Goal: Check status: Check status

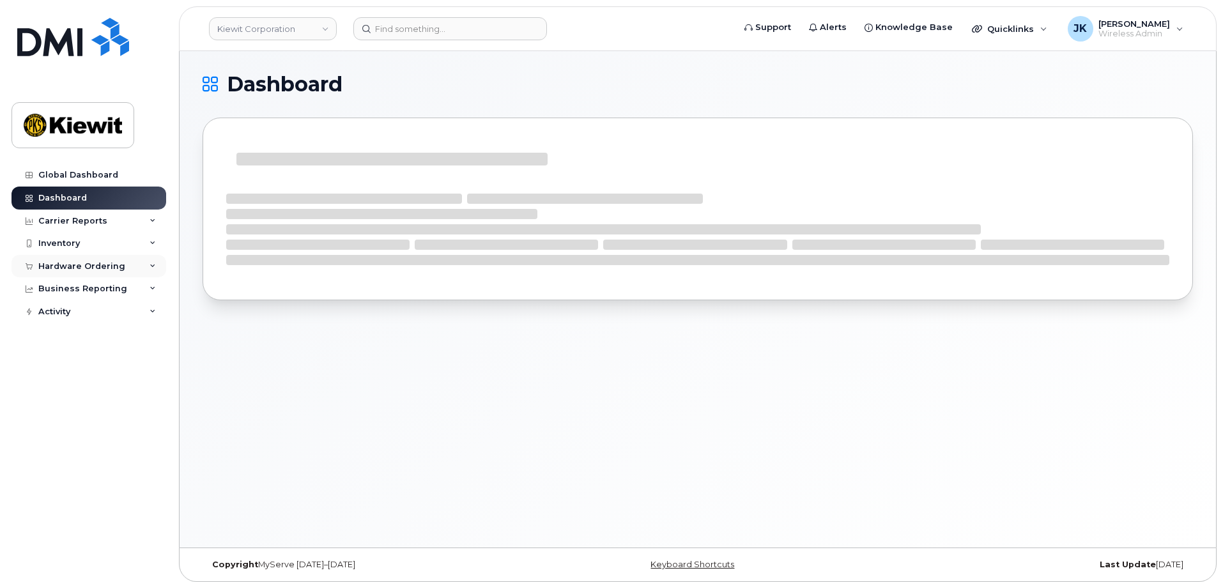
click at [101, 263] on div "Hardware Ordering" at bounding box center [81, 266] width 87 height 10
click at [109, 313] on link "Orders" at bounding box center [100, 314] width 132 height 24
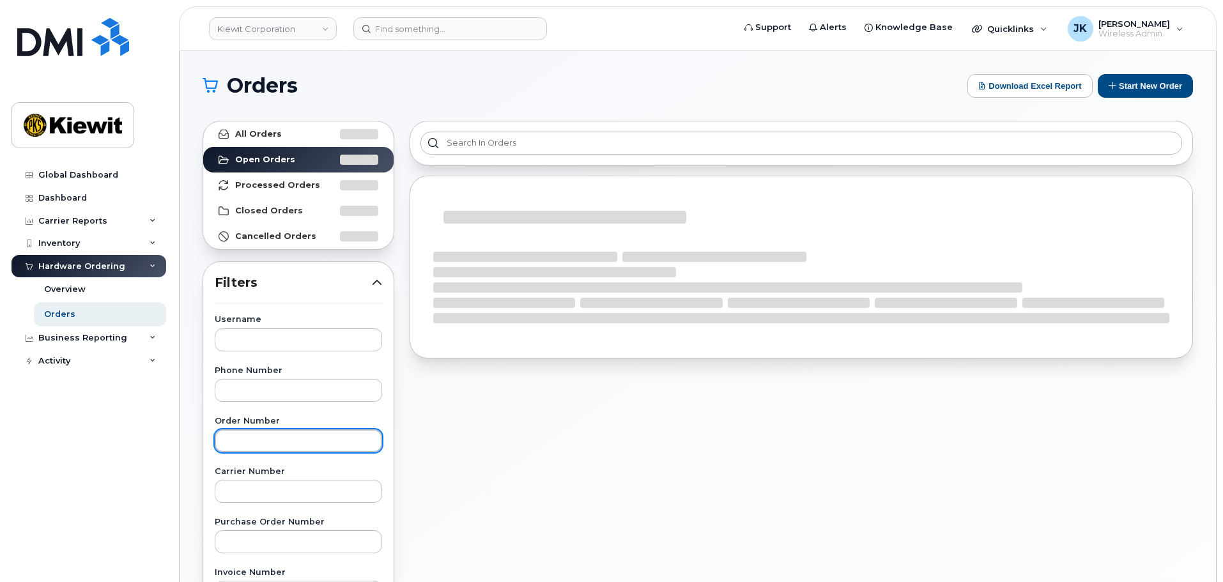
click at [282, 452] on input "text" at bounding box center [298, 440] width 167 height 23
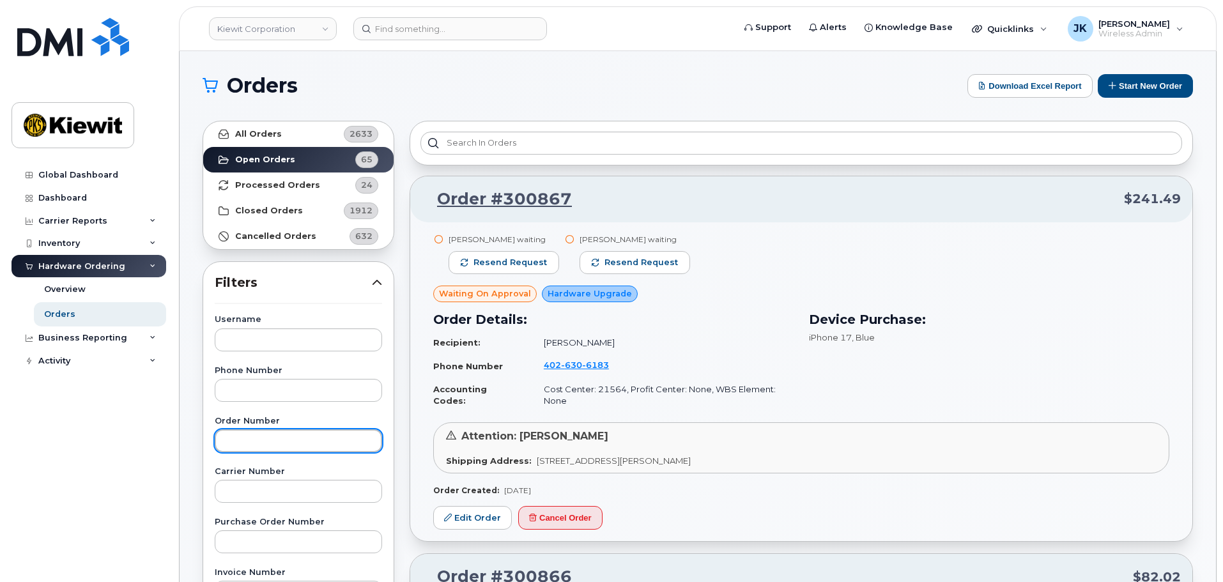
paste input "300856"
type input "300856"
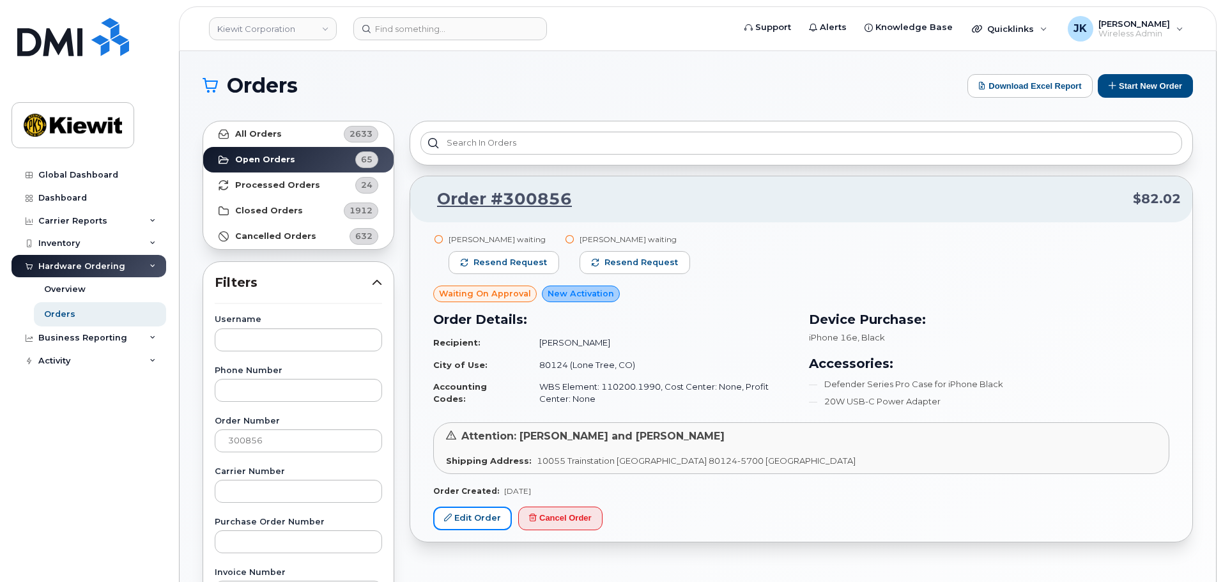
drag, startPoint x: 465, startPoint y: 523, endPoint x: 493, endPoint y: 485, distance: 47.0
click at [465, 523] on link "Edit Order" at bounding box center [472, 519] width 79 height 24
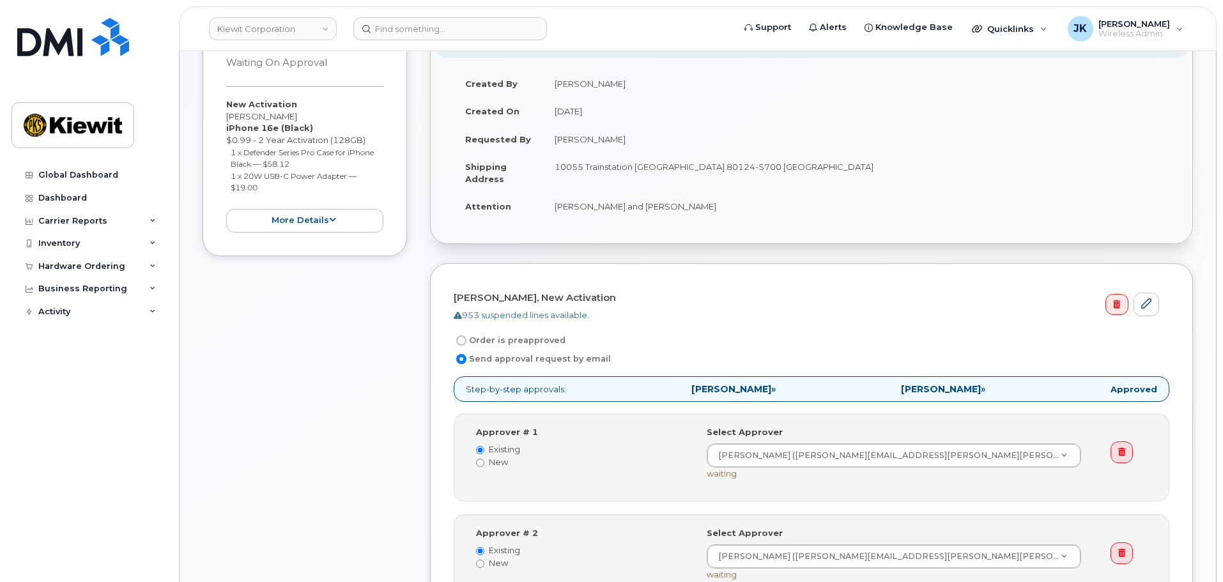
scroll to position [256, 0]
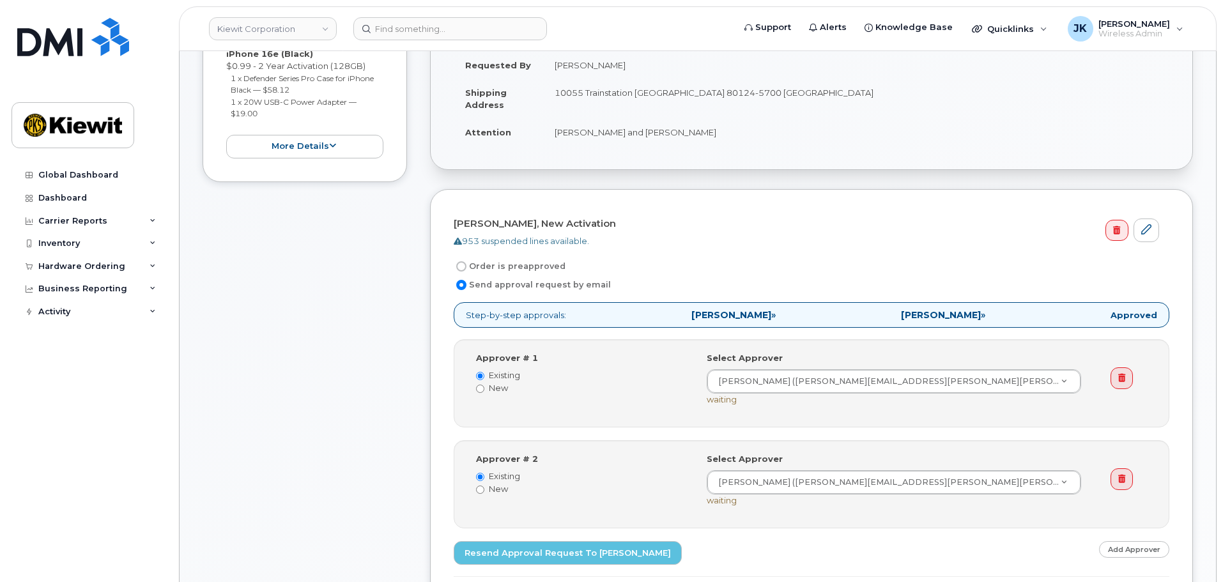
click at [461, 268] on input "Order is preapproved" at bounding box center [461, 266] width 10 height 10
radio input "true"
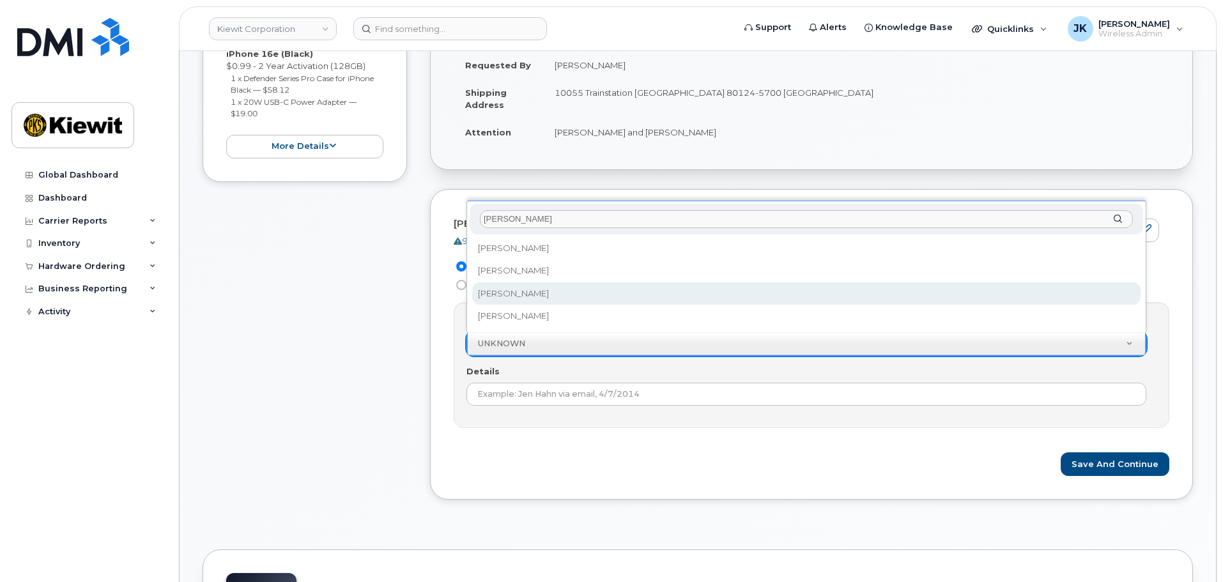
type input "Jennifer"
select select "2149666"
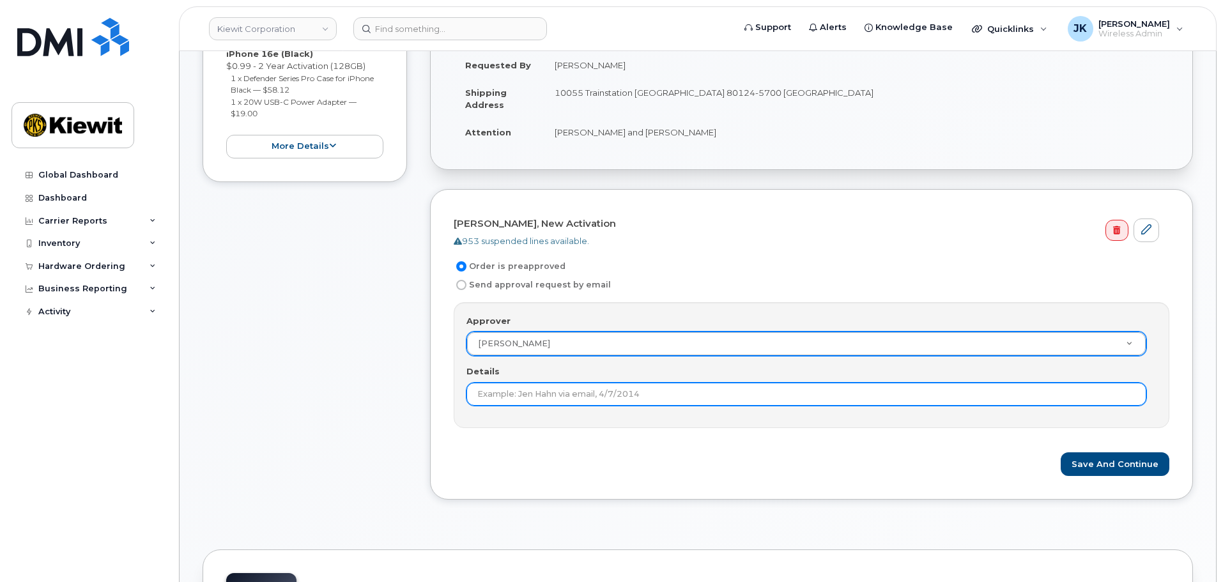
click at [611, 396] on input "Details" at bounding box center [807, 394] width 680 height 23
type input "T"
type input "S"
type input "2nd approval not needed."
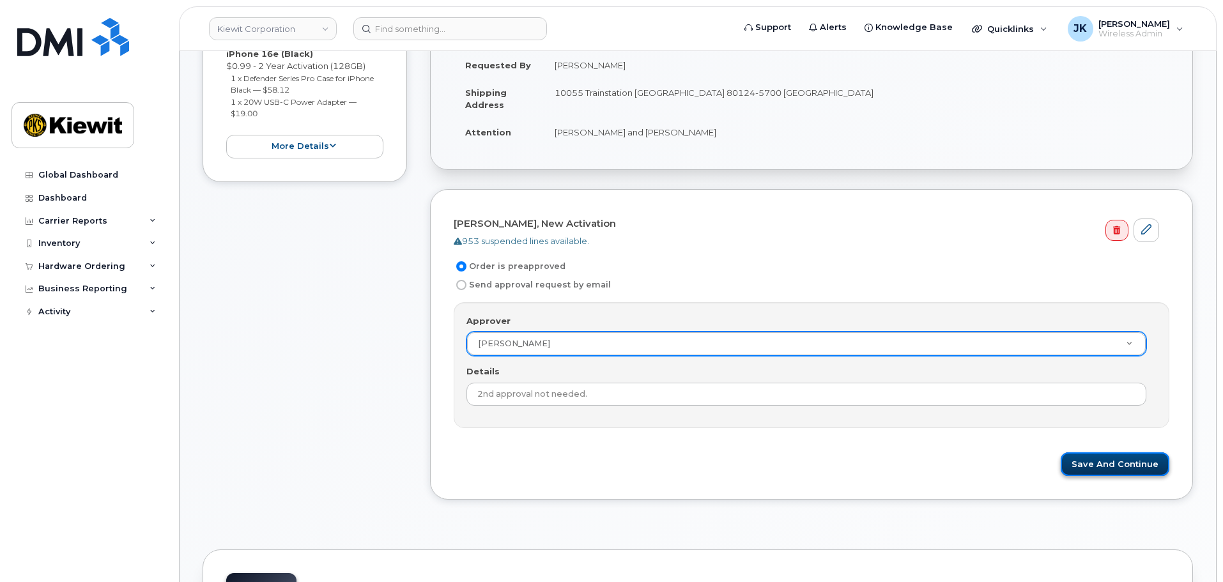
click at [1097, 466] on button "Save and Continue" at bounding box center [1115, 464] width 109 height 24
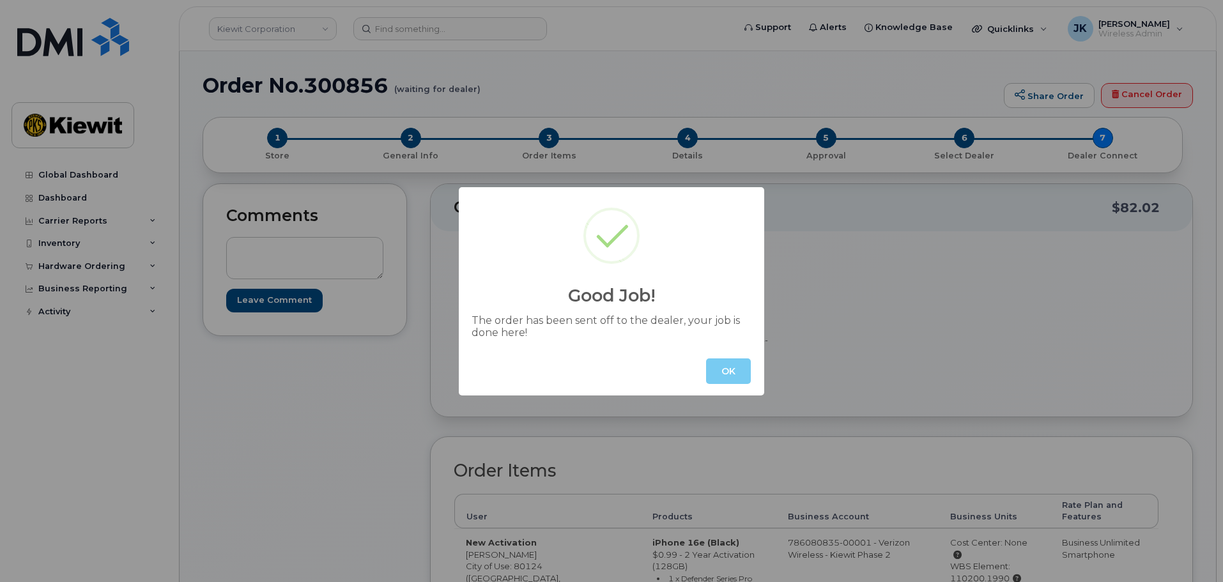
click at [723, 375] on button "OK" at bounding box center [728, 372] width 45 height 26
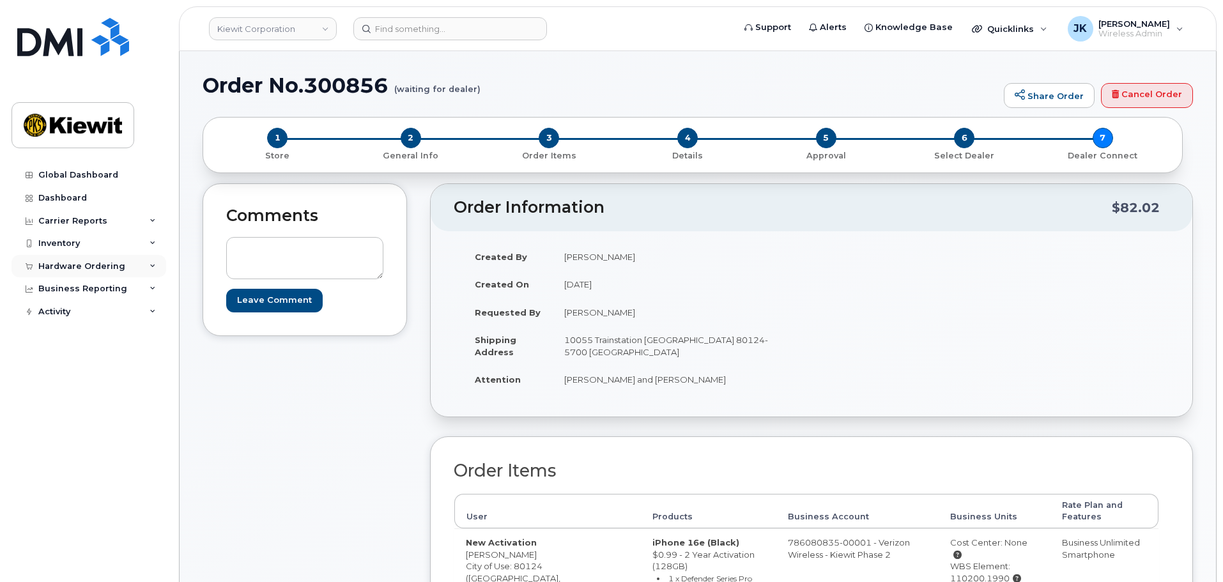
click at [84, 265] on div "Hardware Ordering" at bounding box center [81, 266] width 87 height 10
click at [104, 319] on link "Orders" at bounding box center [100, 314] width 132 height 24
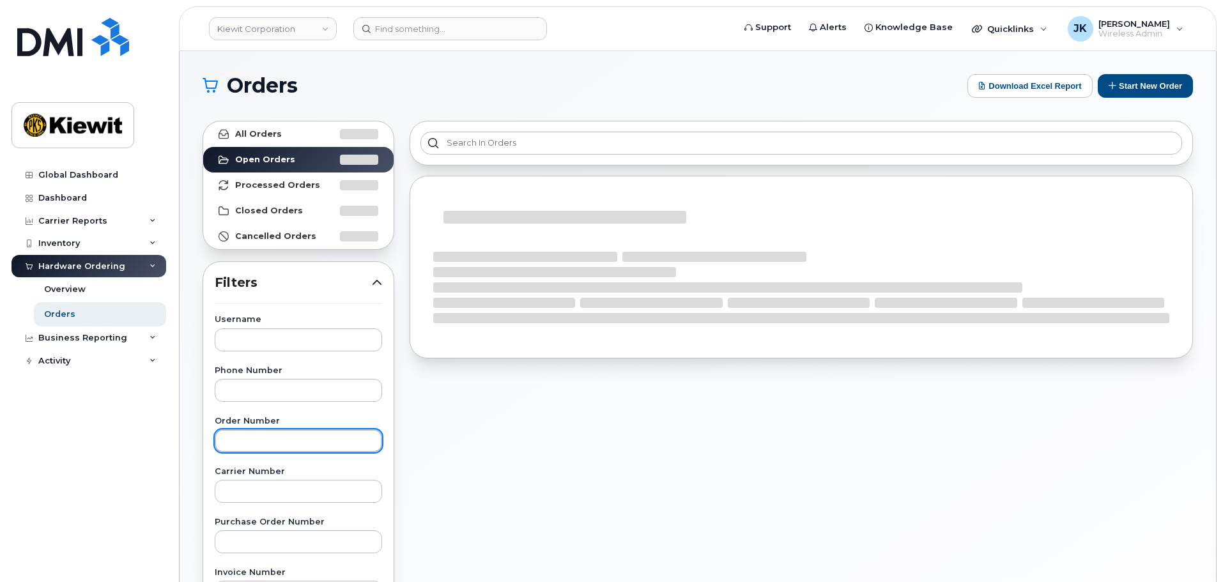
click at [280, 444] on input "text" at bounding box center [298, 440] width 167 height 23
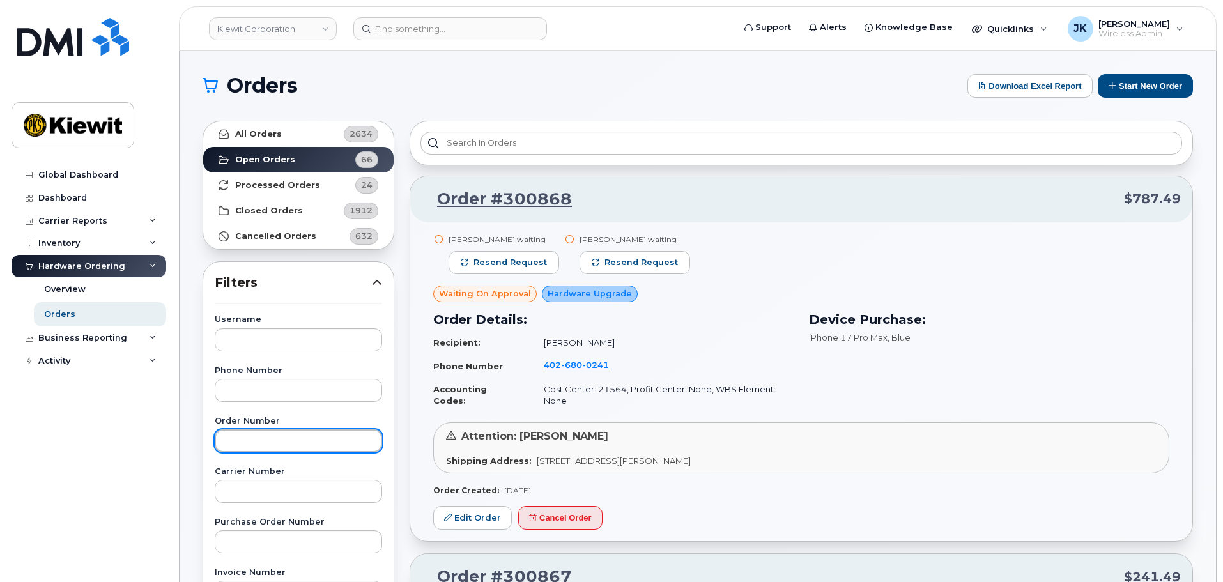
paste input "300866]"
type input "300866]"
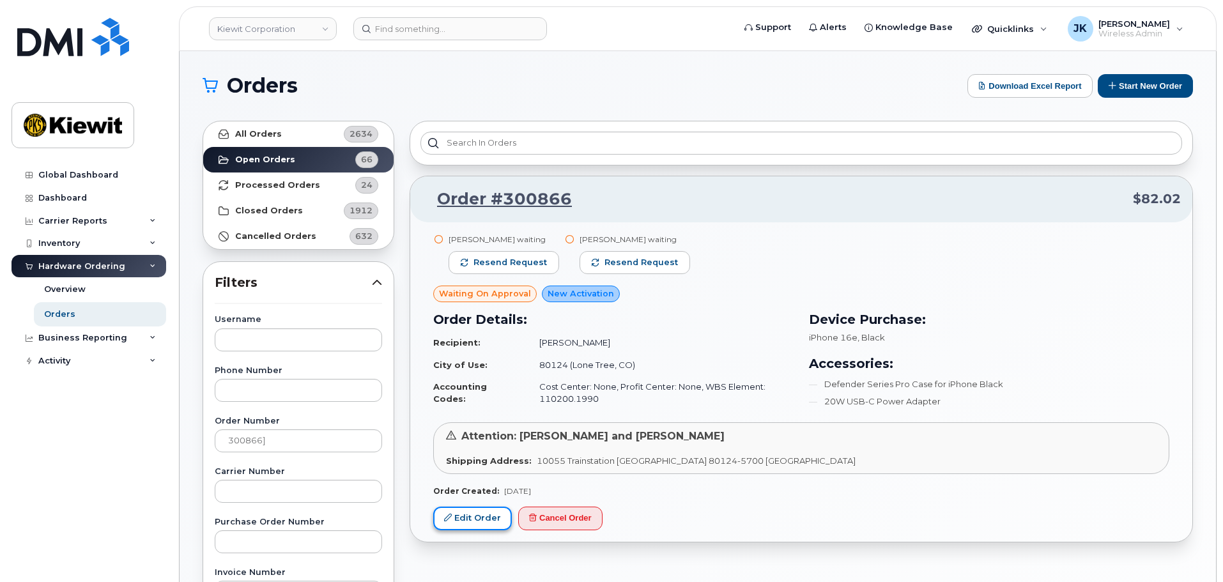
click at [458, 523] on link "Edit Order" at bounding box center [472, 519] width 79 height 24
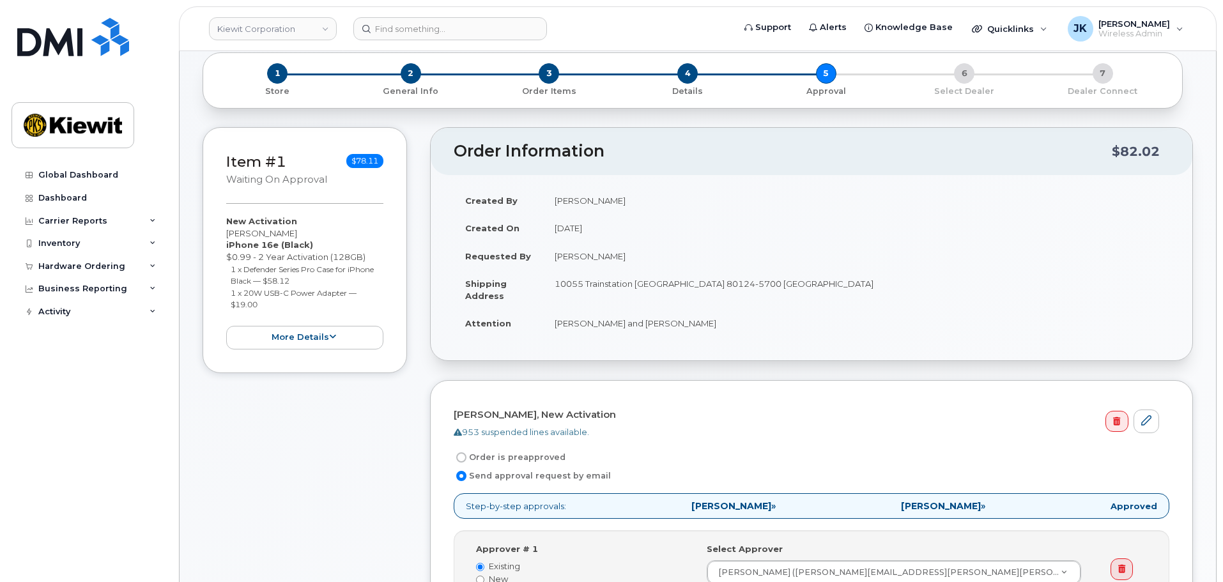
scroll to position [128, 0]
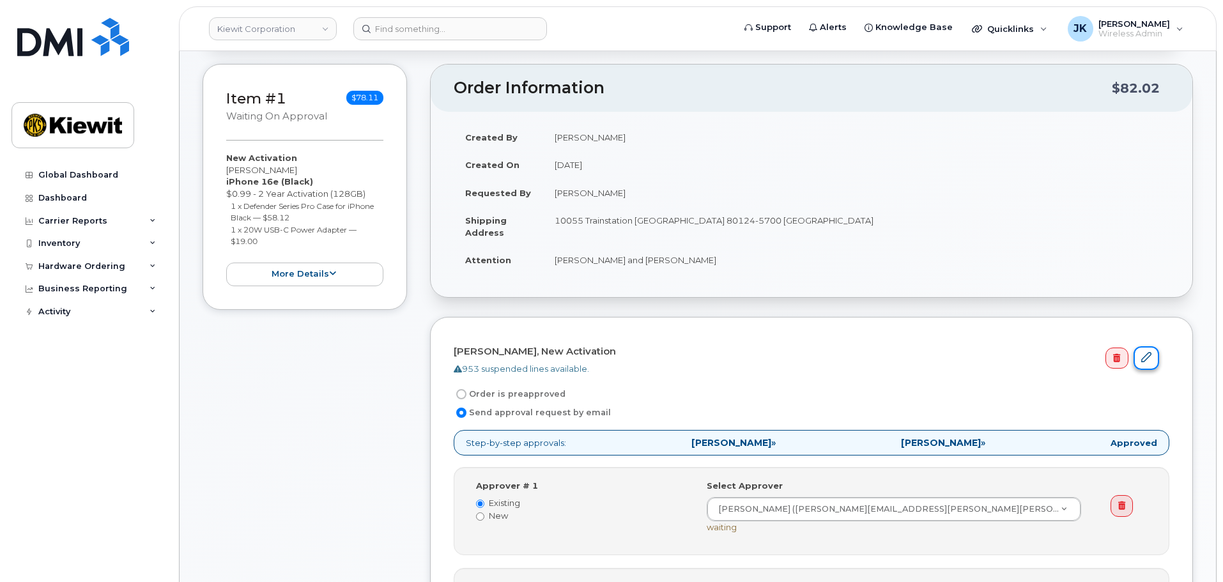
click at [1152, 358] on link at bounding box center [1147, 358] width 26 height 24
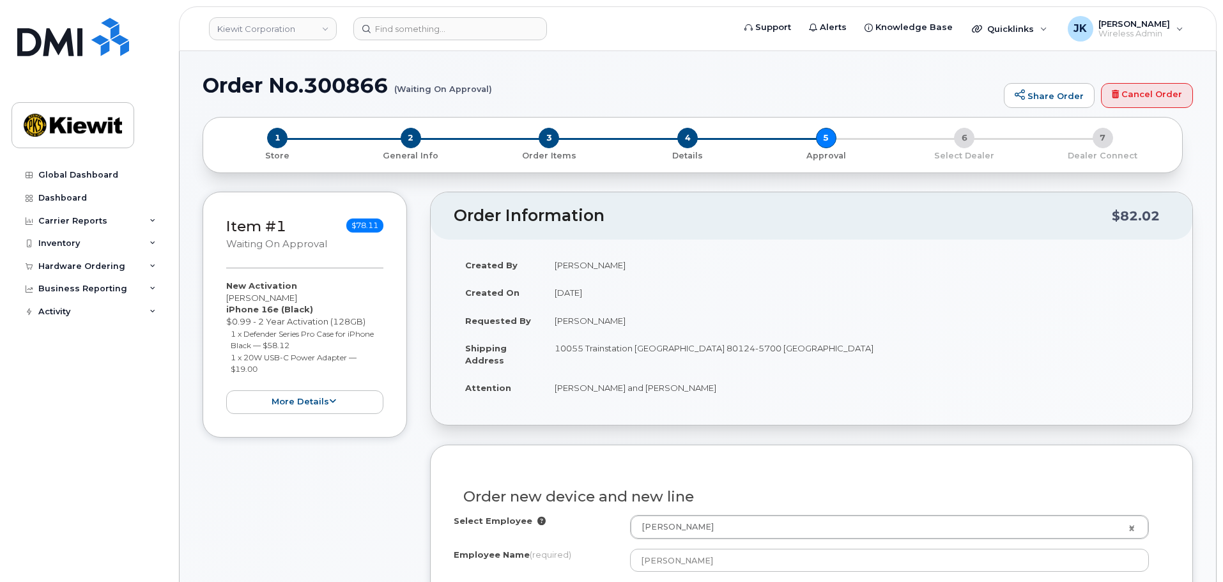
click at [824, 141] on div "1 Store 2 General Info 3 Order Items 4 Details 5 Approval 6 Select Dealer 7 Dea…" at bounding box center [692, 145] width 959 height 34
click at [822, 155] on div "1 Store 2 General Info 3 Order Items 4 Details 5 Approval 6 Select Dealer 7 Dea…" at bounding box center [692, 145] width 959 height 34
click at [826, 138] on div "1 Store 2 General Info 3 Order Items 4 Details 5 Approval 6 Select Dealer 7 Dea…" at bounding box center [692, 145] width 959 height 34
click at [827, 158] on div "1 Store 2 General Info 3 Order Items 4 Details 5 Approval 6 Select Dealer 7 Dea…" at bounding box center [692, 145] width 959 height 34
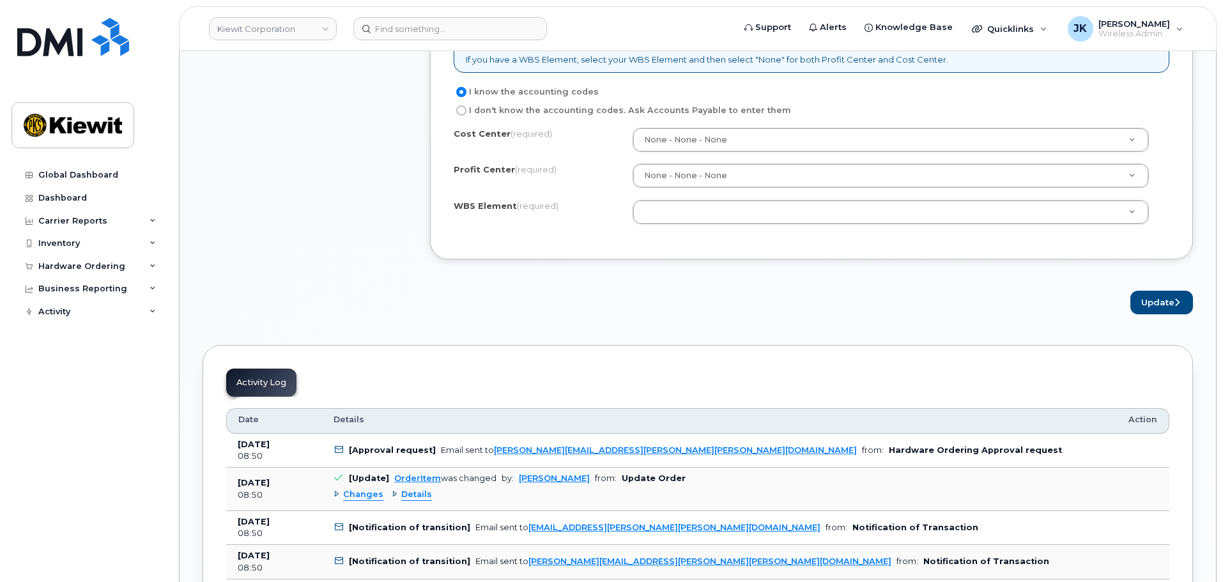
scroll to position [895, 0]
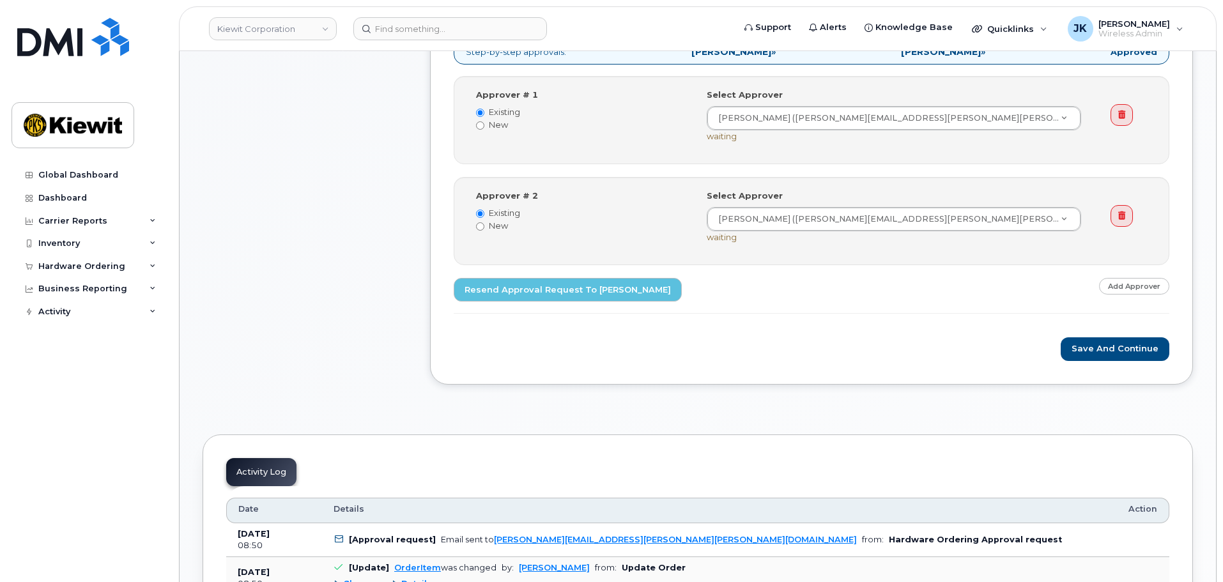
scroll to position [256, 0]
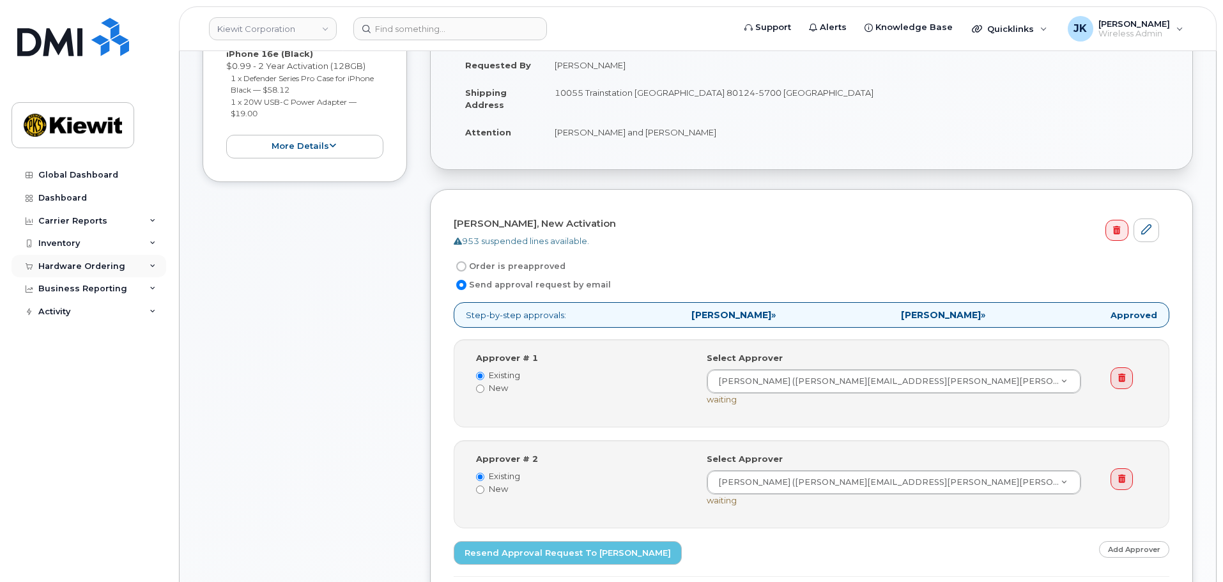
click at [93, 270] on div "Hardware Ordering" at bounding box center [81, 266] width 87 height 10
click at [89, 318] on link "Orders" at bounding box center [100, 314] width 132 height 24
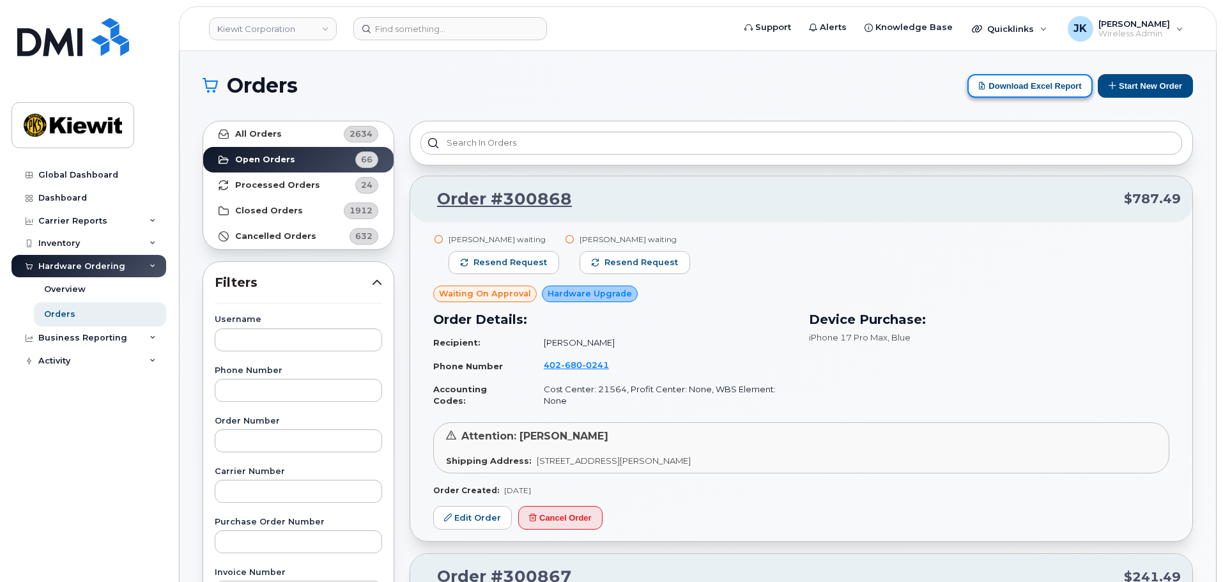
click at [1024, 89] on button "Download Excel Report" at bounding box center [1030, 86] width 125 height 24
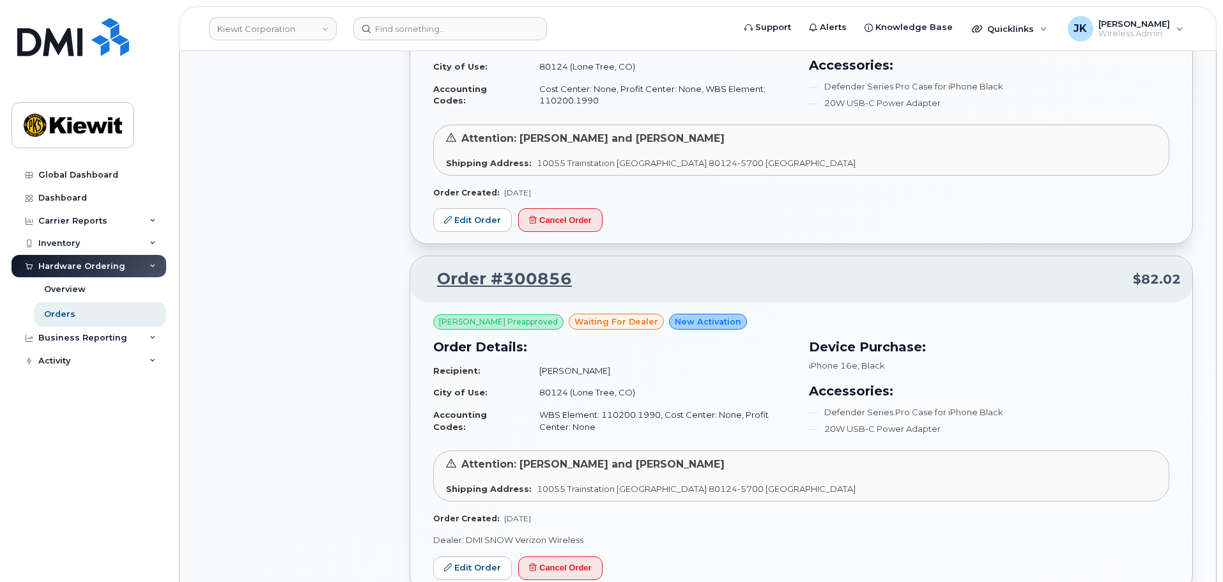
scroll to position [895, 0]
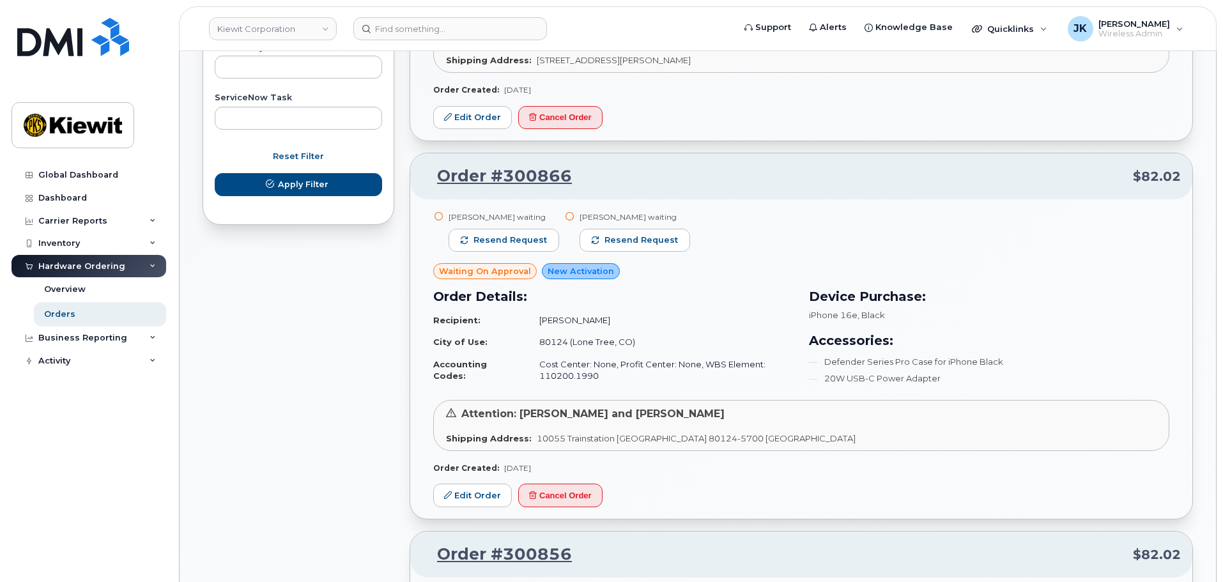
scroll to position [767, 0]
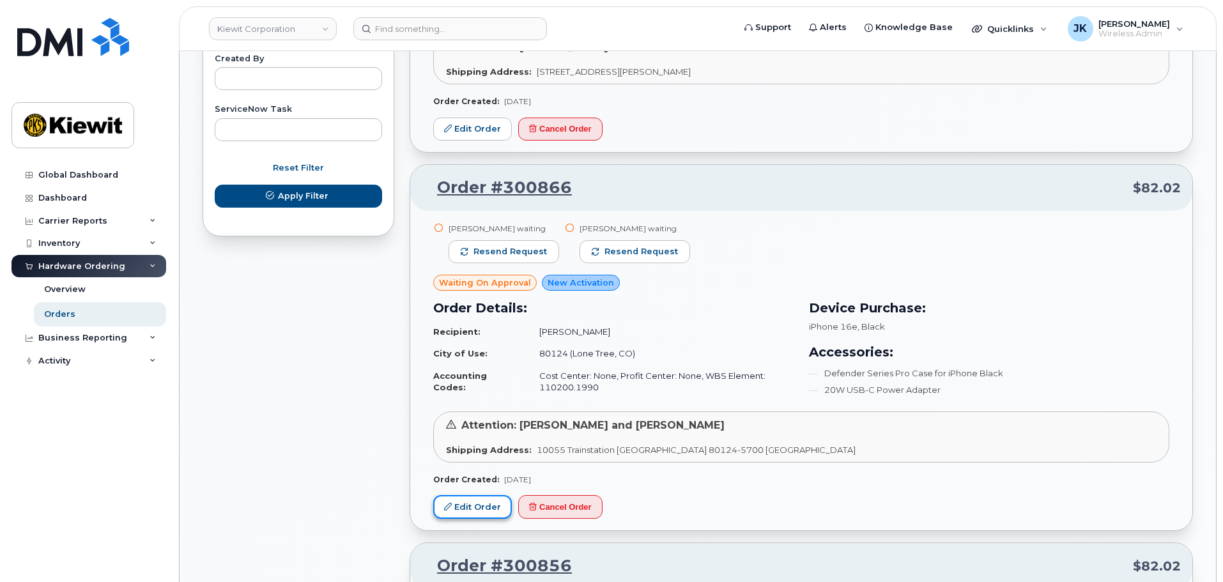
click at [463, 495] on link "Edit Order" at bounding box center [472, 507] width 79 height 24
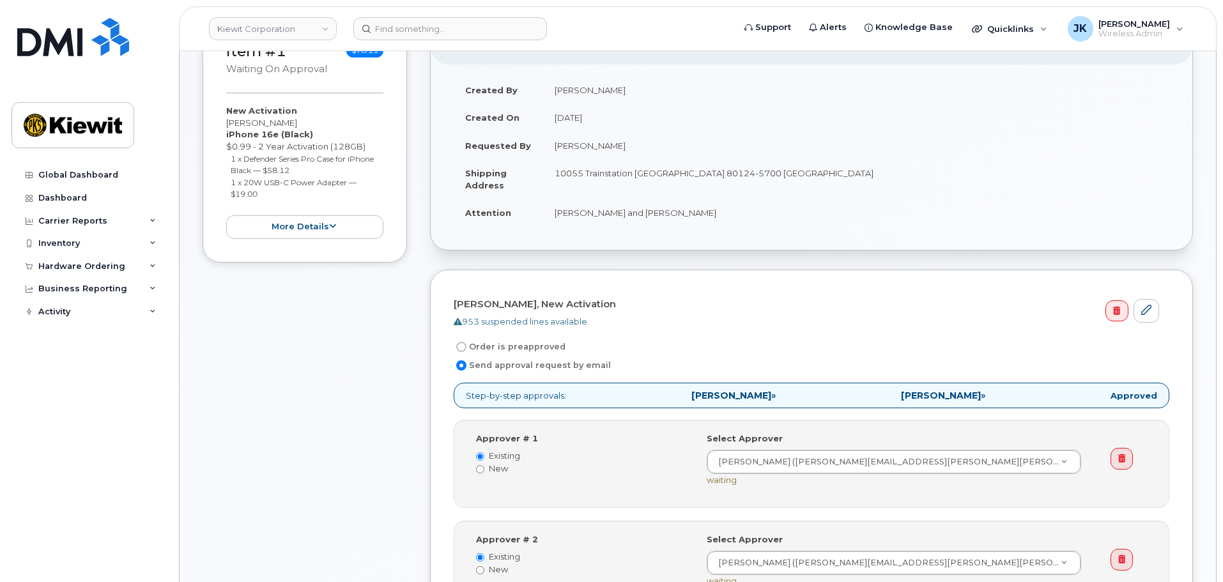
scroll to position [256, 0]
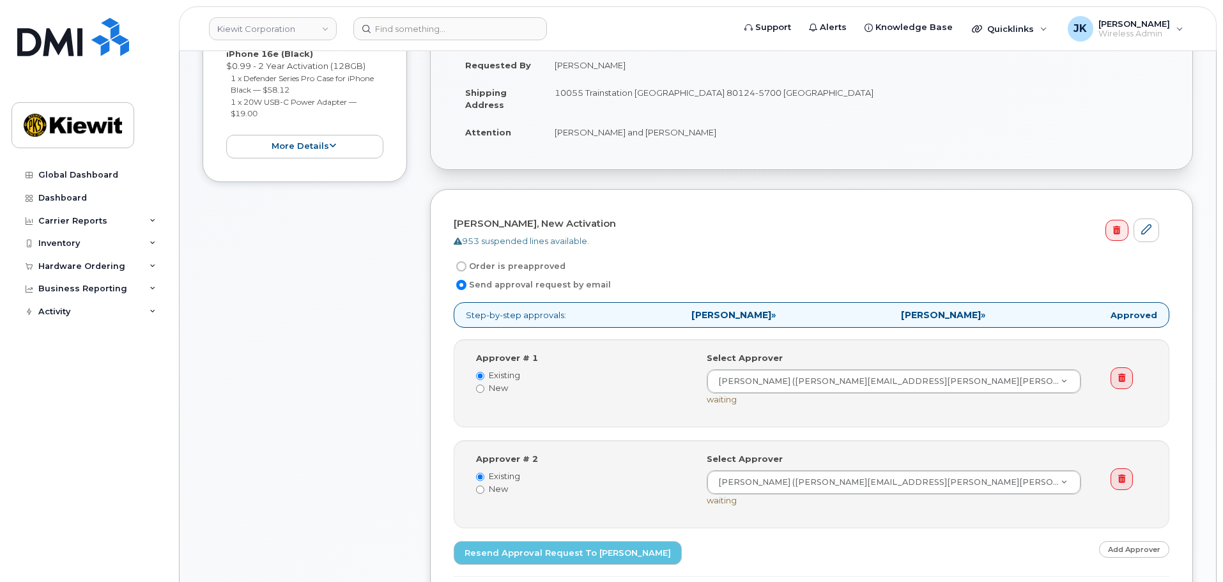
click at [410, 521] on div "Item #1 Waiting On Approval $78.11 New Activation Jim Walker iPhone 16e (Black)…" at bounding box center [698, 301] width 991 height 731
